Goal: Task Accomplishment & Management: Use online tool/utility

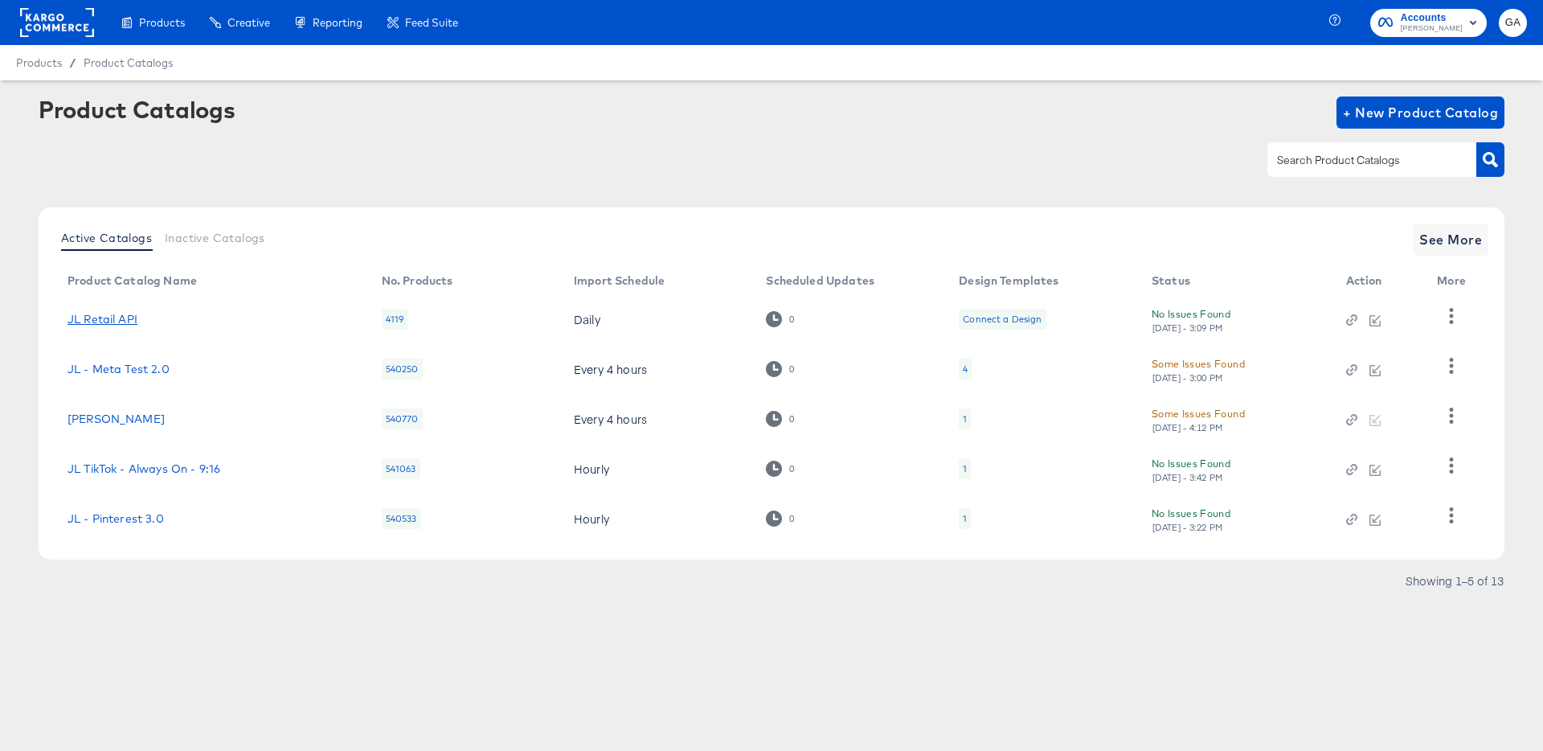
click at [128, 320] on link "JL Retail API" at bounding box center [103, 319] width 70 height 13
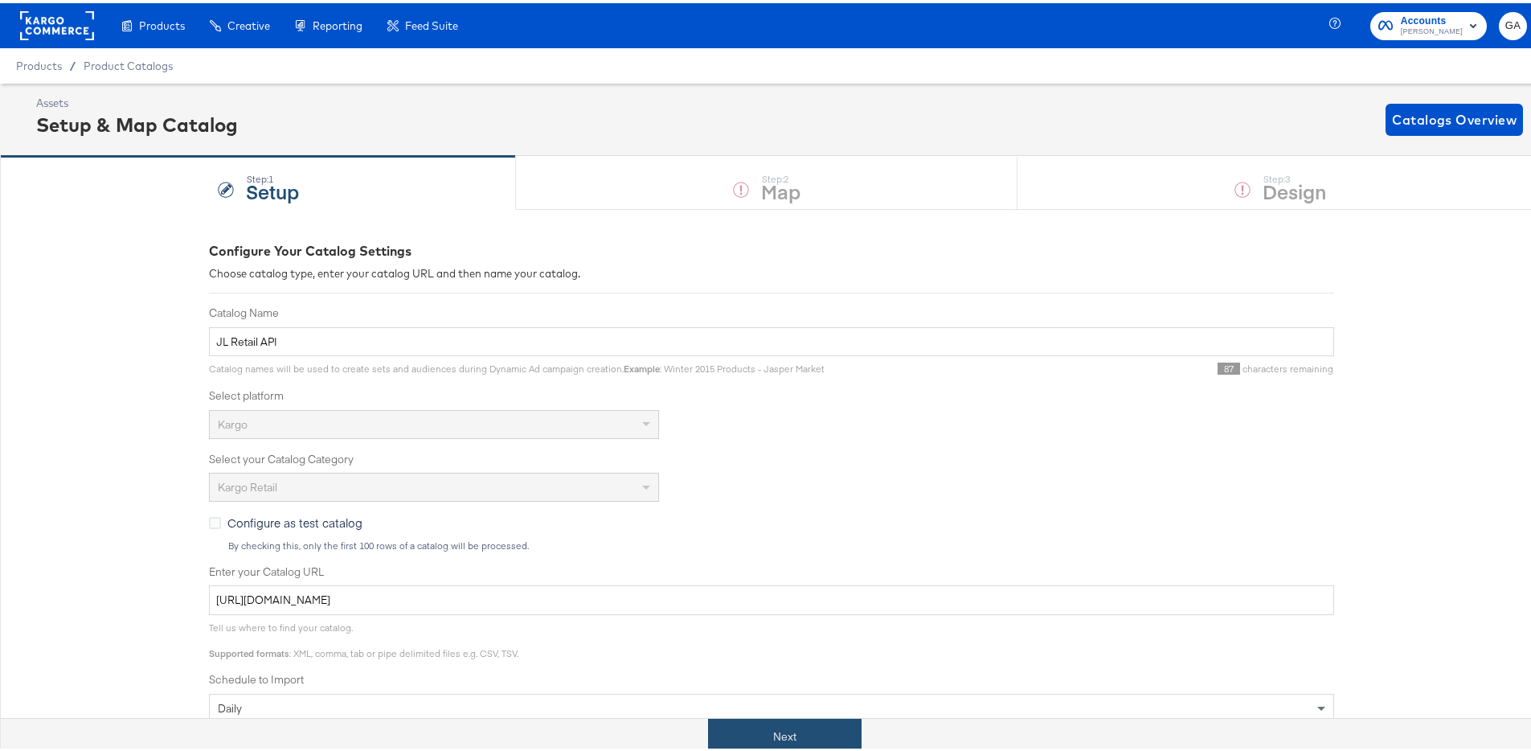
click at [806, 731] on button "Next" at bounding box center [785, 733] width 154 height 36
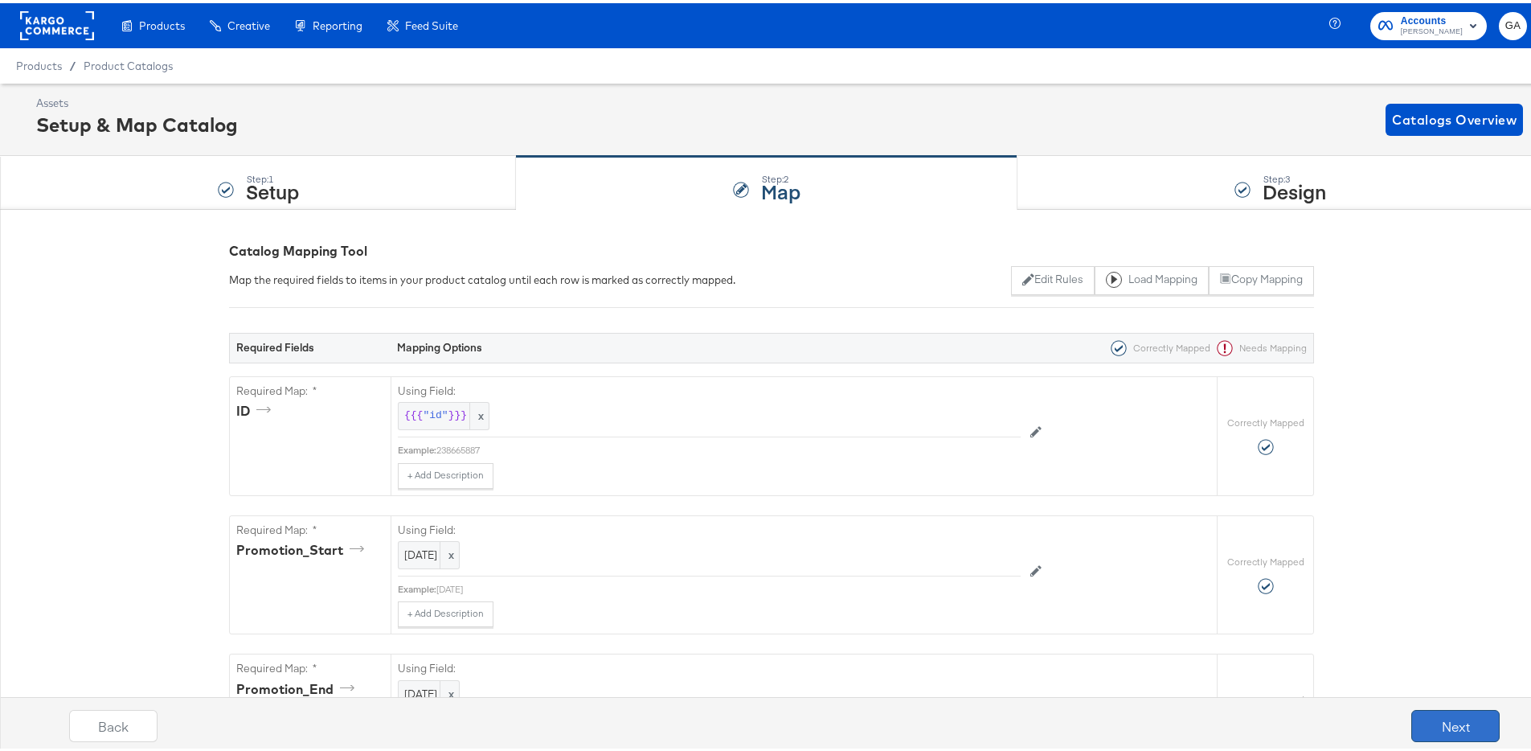
click at [1443, 718] on button "Next" at bounding box center [1455, 722] width 88 height 32
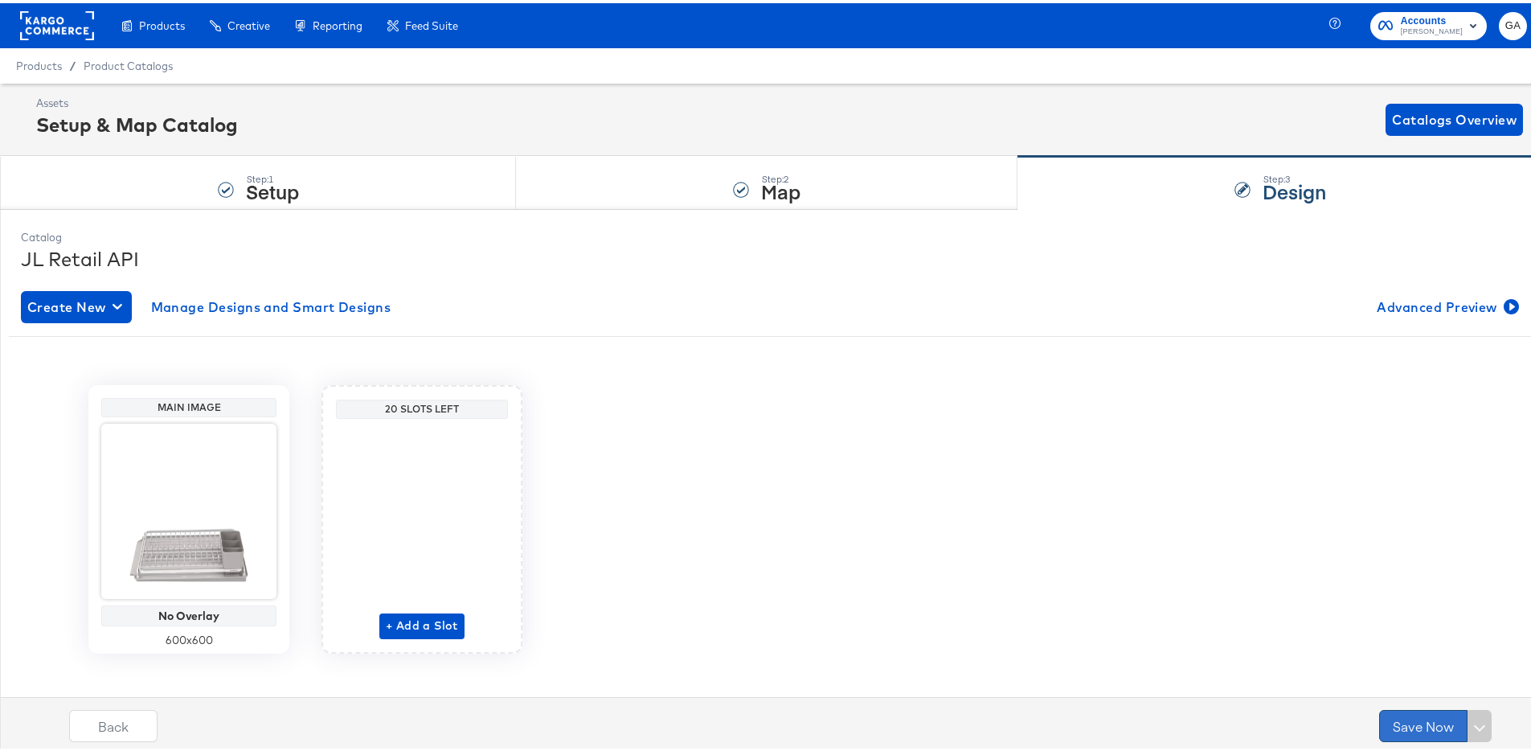
click at [1411, 720] on button "Save Now" at bounding box center [1423, 722] width 88 height 32
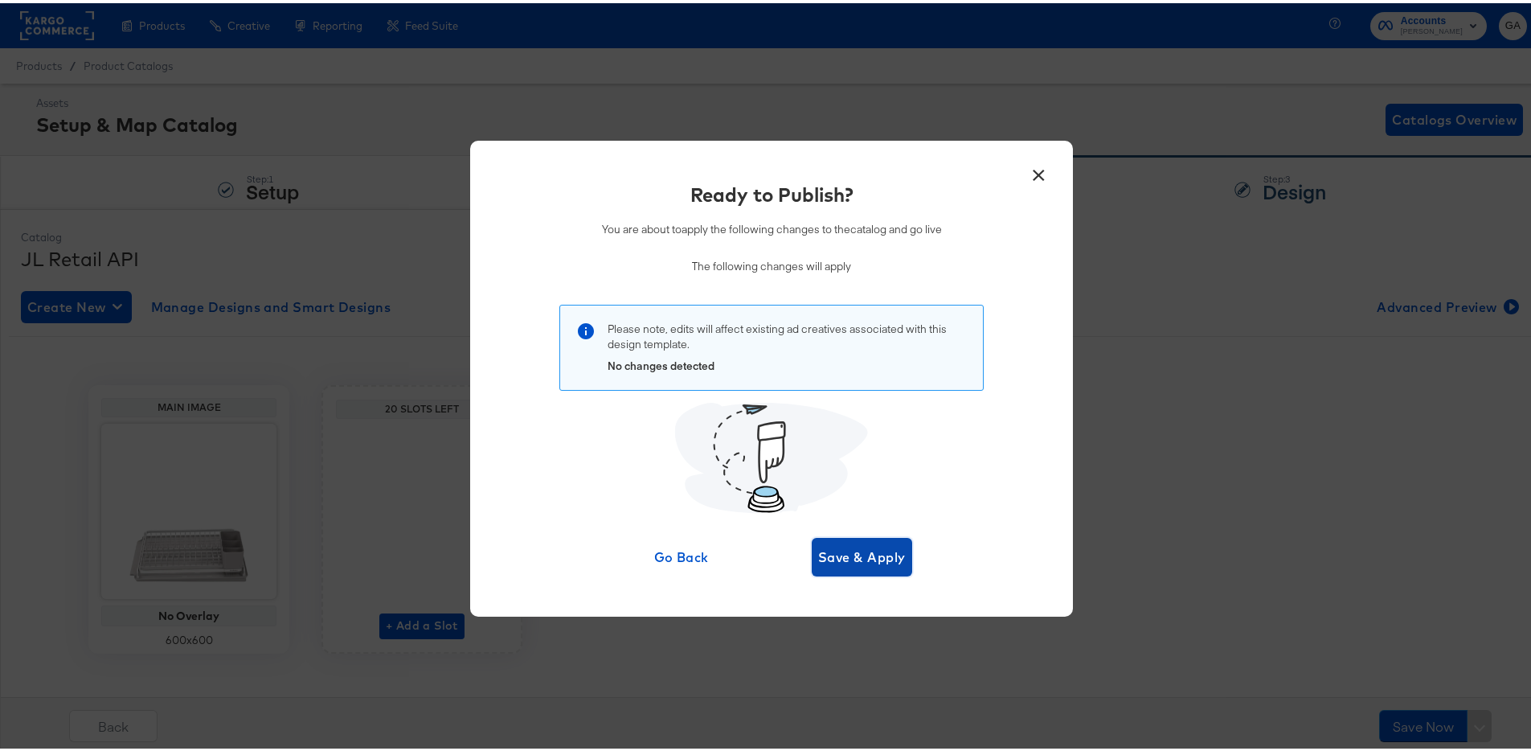
click at [847, 548] on span "Save & Apply" at bounding box center [862, 554] width 88 height 23
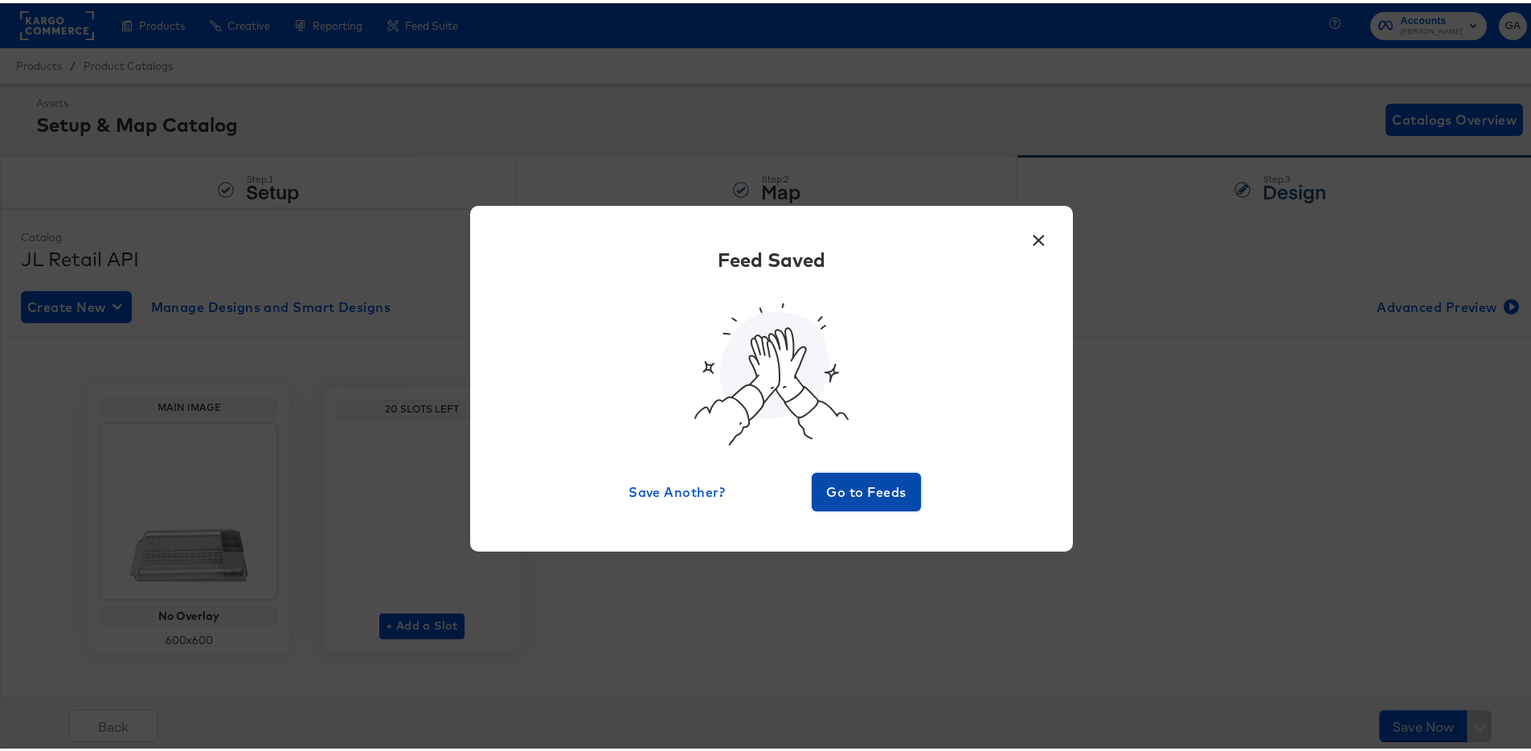
click at [870, 487] on span "Go to Feeds" at bounding box center [866, 488] width 96 height 23
